Goal: Task Accomplishment & Management: Use online tool/utility

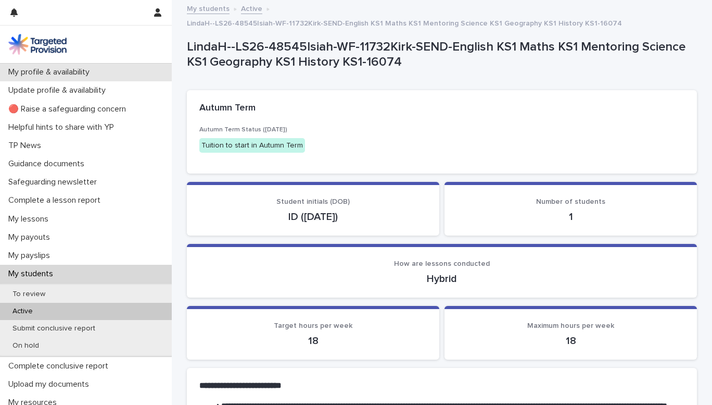
click at [57, 71] on p "My profile & availability" at bounding box center [51, 72] width 94 height 10
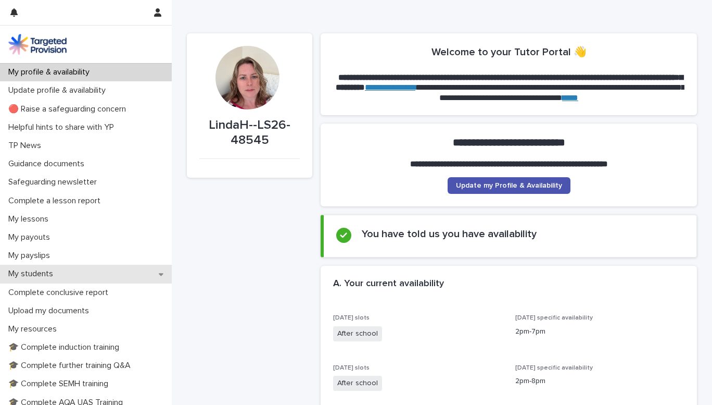
click at [49, 274] on p "My students" at bounding box center [32, 274] width 57 height 10
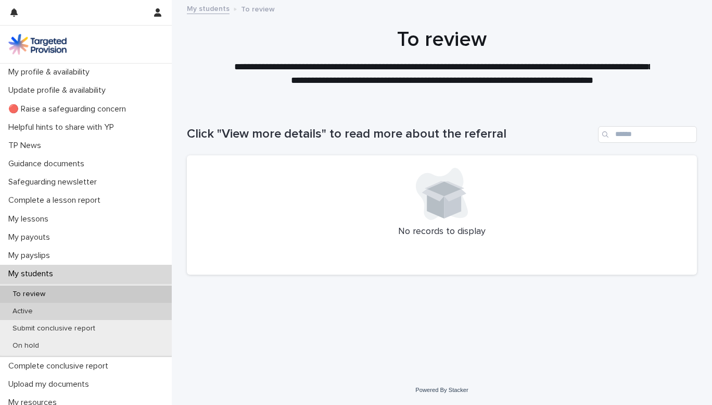
click at [26, 308] on p "Active" at bounding box center [22, 311] width 37 height 9
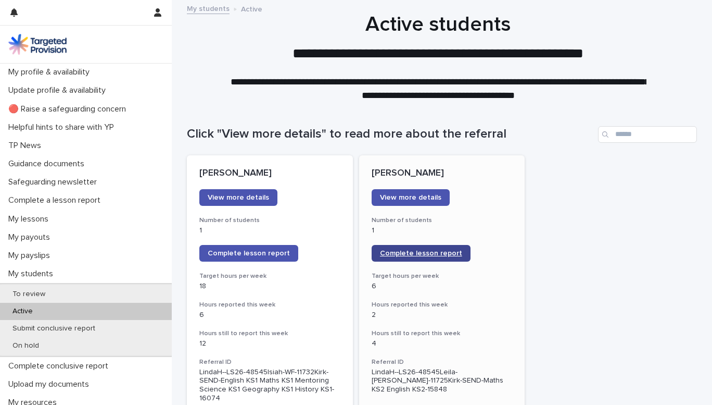
click at [424, 253] on span "Complete lesson report" at bounding box center [421, 252] width 82 height 7
